Goal: Transaction & Acquisition: Book appointment/travel/reservation

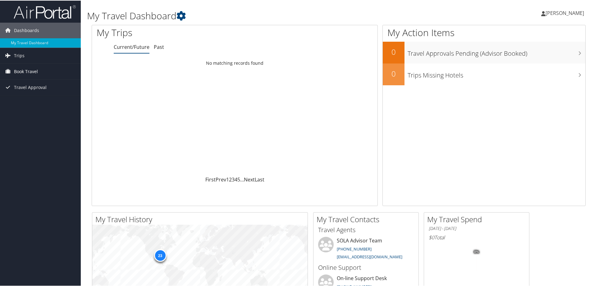
click at [29, 72] on span "Book Travel" at bounding box center [26, 71] width 24 height 16
click at [33, 92] on link "Book/Manage Online Trips" at bounding box center [40, 92] width 81 height 9
click at [25, 72] on span "Book Travel" at bounding box center [26, 71] width 24 height 16
click at [36, 94] on link "Book/Manage Online Trips" at bounding box center [40, 92] width 81 height 9
